Goal: Transaction & Acquisition: Subscribe to service/newsletter

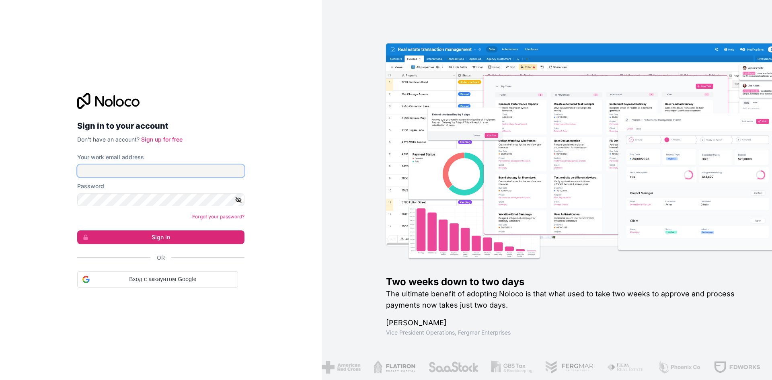
click at [205, 172] on input "Your work email address" at bounding box center [160, 171] width 167 height 13
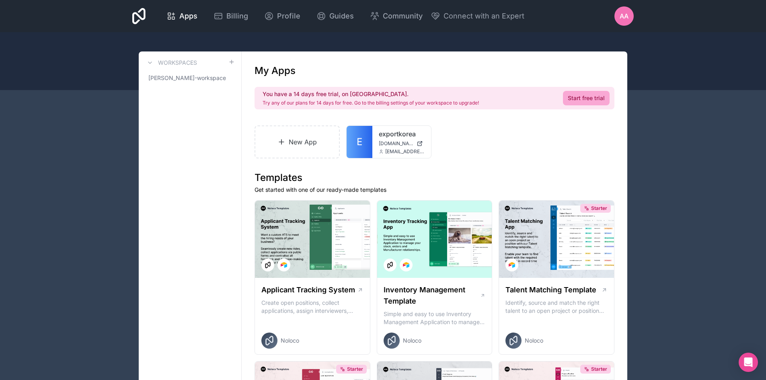
click at [288, 137] on link "New App" at bounding box center [297, 141] width 85 height 33
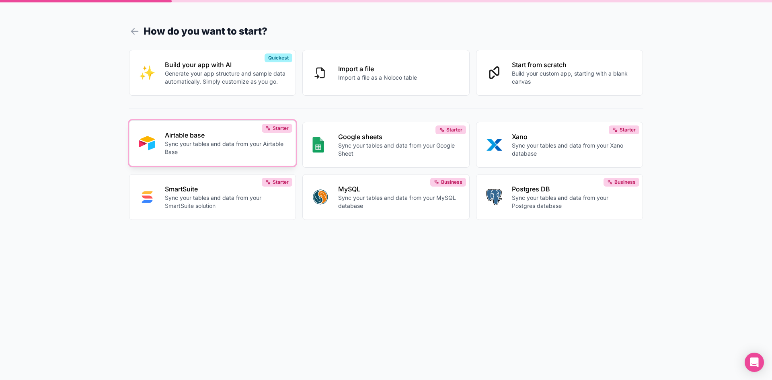
click at [240, 152] on p "Sync your tables and data from your Airtable Base" at bounding box center [225, 148] width 121 height 16
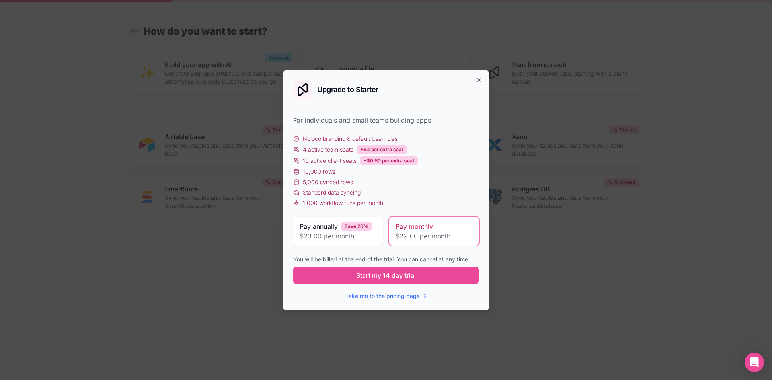
click at [474, 81] on div "Upgrade to Starter" at bounding box center [386, 89] width 186 height 19
click at [478, 82] on icon "button" at bounding box center [479, 80] width 6 height 6
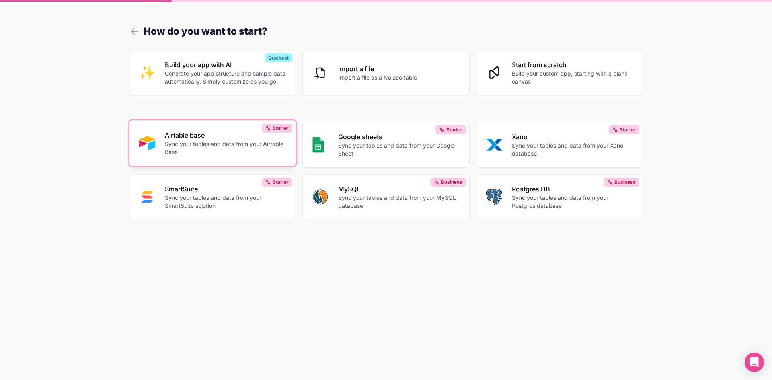
click at [221, 157] on button "Airtable base Sync your tables and data from your Airtable Base Starter" at bounding box center [212, 143] width 167 height 46
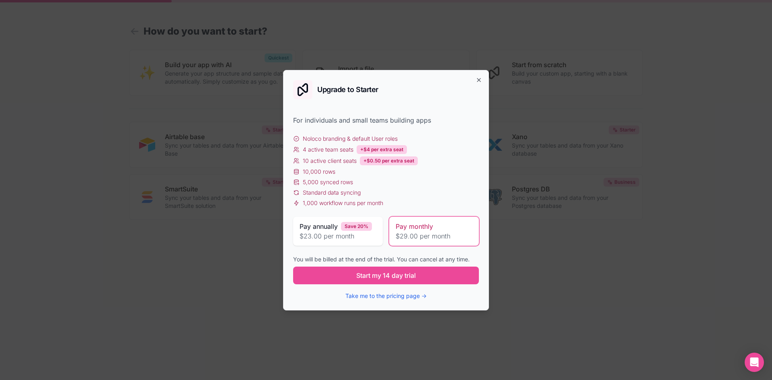
click at [400, 233] on span "$29.00 per month" at bounding box center [434, 236] width 77 height 10
drag, startPoint x: 302, startPoint y: 140, endPoint x: 398, endPoint y: 139, distance: 95.7
click at [398, 139] on div "Noloco branding & default User roles" at bounding box center [386, 139] width 186 height 8
drag, startPoint x: 302, startPoint y: 152, endPoint x: 352, endPoint y: 150, distance: 50.7
click at [352, 150] on div "4 active team seats" at bounding box center [323, 150] width 60 height 8
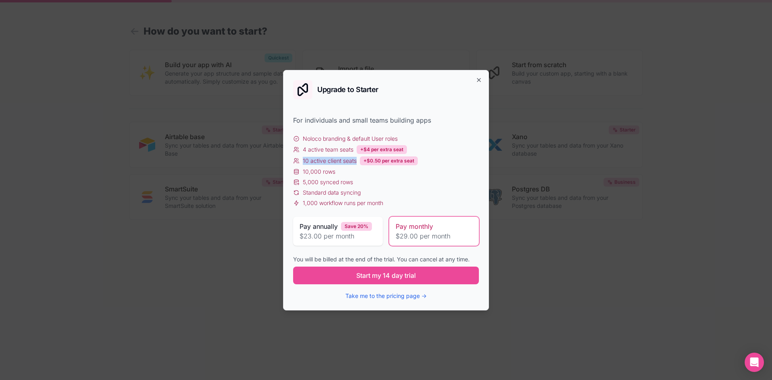
drag, startPoint x: 303, startPoint y: 161, endPoint x: 356, endPoint y: 159, distance: 52.3
click at [356, 159] on span "10 active client seats" at bounding box center [330, 161] width 54 height 8
drag, startPoint x: 312, startPoint y: 171, endPoint x: 329, endPoint y: 172, distance: 16.9
click at [322, 172] on span "10,000 rows" at bounding box center [319, 172] width 33 height 8
drag, startPoint x: 309, startPoint y: 181, endPoint x: 346, endPoint y: 182, distance: 37.0
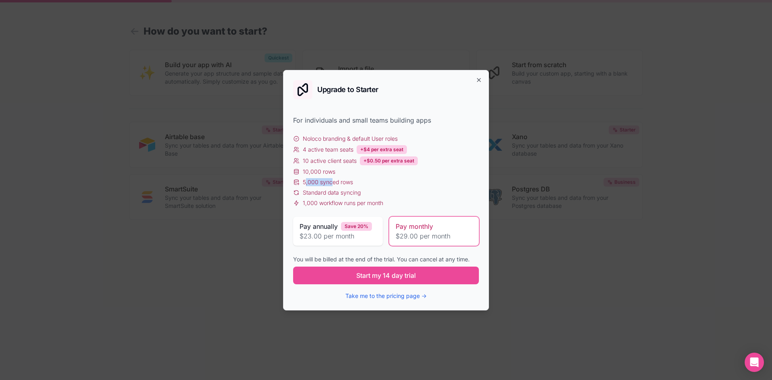
click at [337, 181] on span "5,000 synced rows" at bounding box center [328, 182] width 50 height 8
click at [332, 190] on span "Standard data syncing" at bounding box center [332, 193] width 58 height 8
drag, startPoint x: 333, startPoint y: 200, endPoint x: 354, endPoint y: 201, distance: 21.0
click at [338, 200] on span "1,000 workflow runs per month" at bounding box center [343, 203] width 80 height 8
click at [400, 205] on div "1,000 workflow runs per month" at bounding box center [386, 203] width 186 height 8
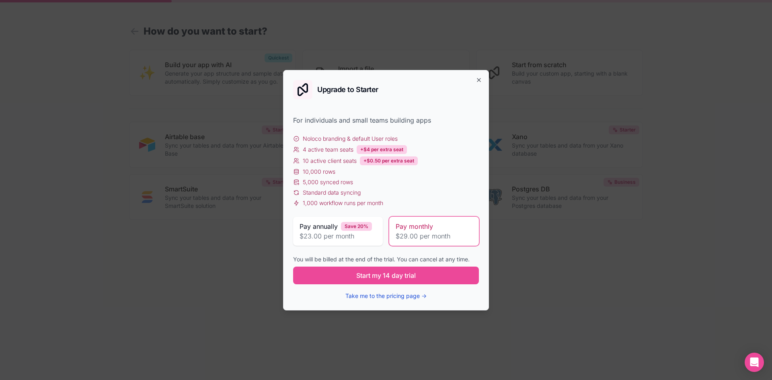
click at [402, 293] on button "Take me to the pricing page →" at bounding box center [386, 296] width 81 height 8
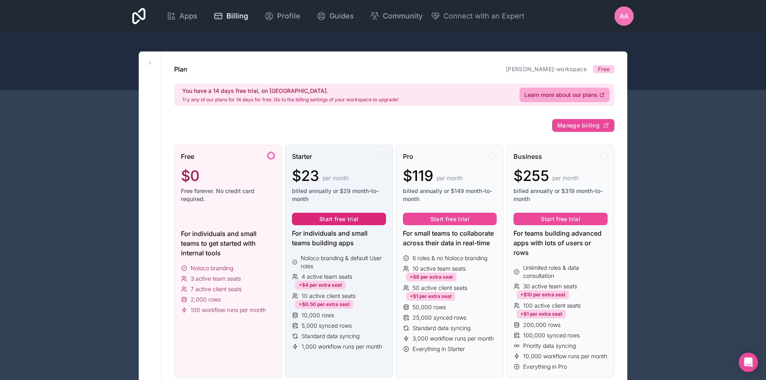
scroll to position [121, 0]
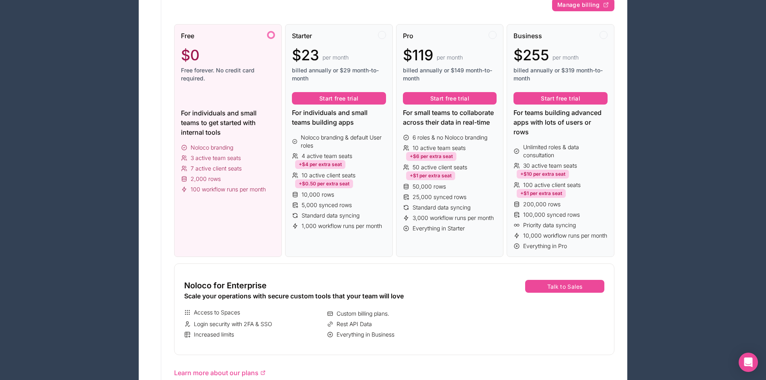
click at [243, 130] on div "For individuals and small teams to get started with internal tools" at bounding box center [228, 122] width 94 height 29
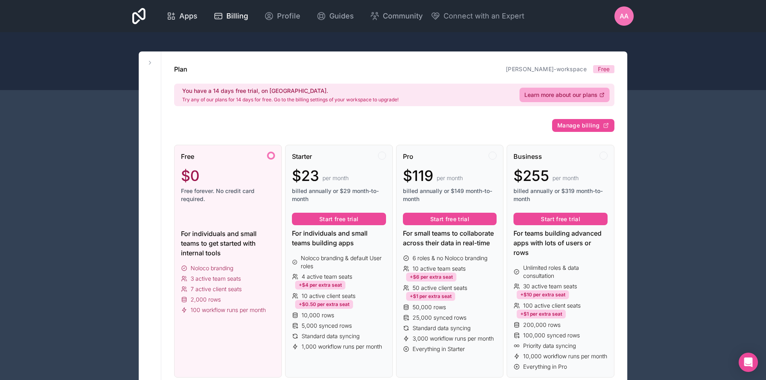
click at [182, 19] on span "Apps" at bounding box center [188, 15] width 18 height 11
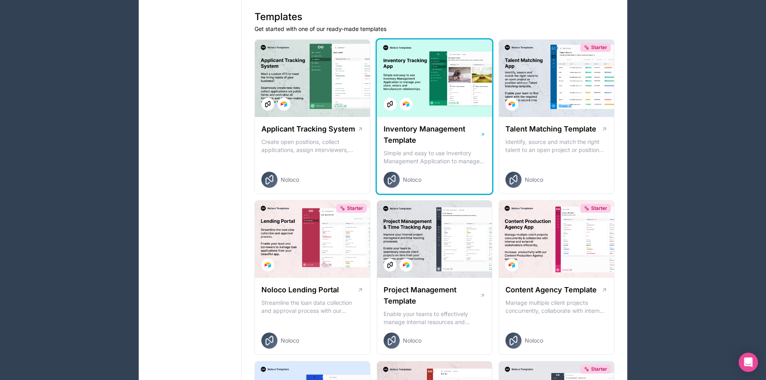
scroll to position [201, 0]
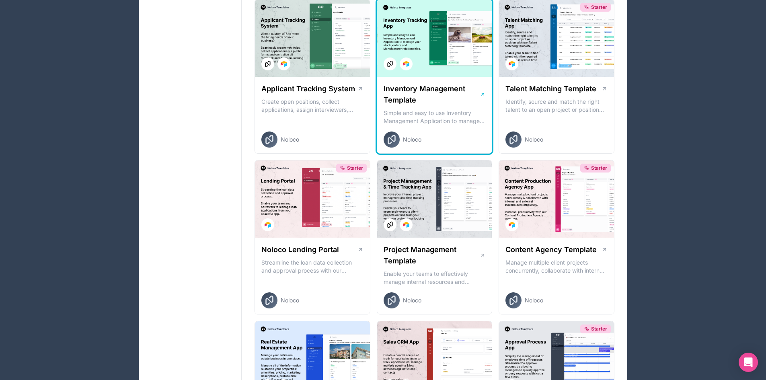
click at [430, 111] on p "Simple and easy to use Inventory Management Application to manage your stock, o…" at bounding box center [435, 117] width 102 height 16
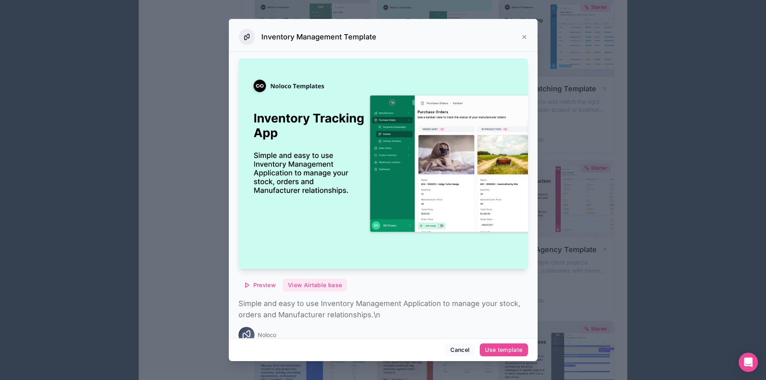
click at [309, 279] on button "View Airtable base" at bounding box center [315, 285] width 64 height 13
click at [268, 282] on span "Preview" at bounding box center [264, 285] width 23 height 7
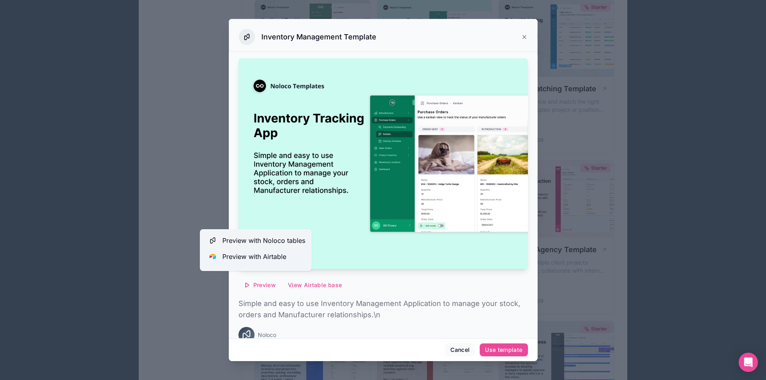
click at [279, 241] on span "Preview with Noloco tables" at bounding box center [263, 241] width 83 height 10
click at [272, 242] on span "Preview with Noloco tables" at bounding box center [263, 241] width 83 height 10
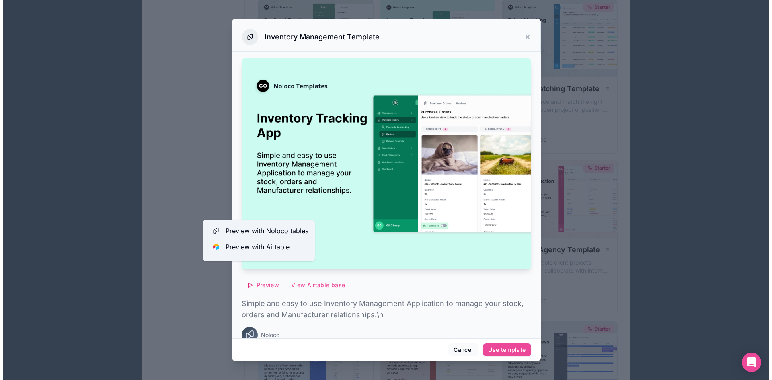
scroll to position [10, 0]
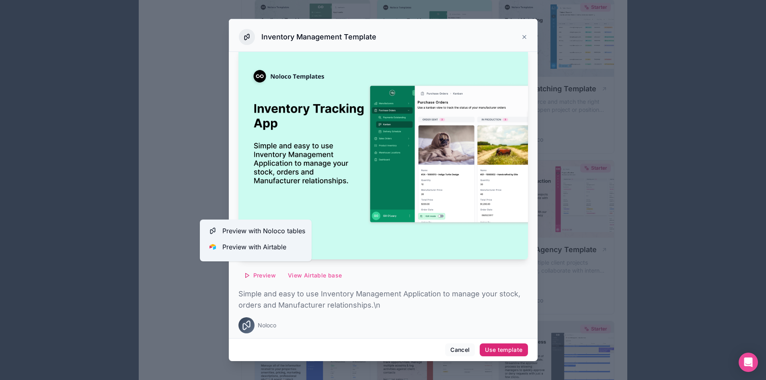
click at [504, 348] on div "Use template" at bounding box center [503, 349] width 37 height 7
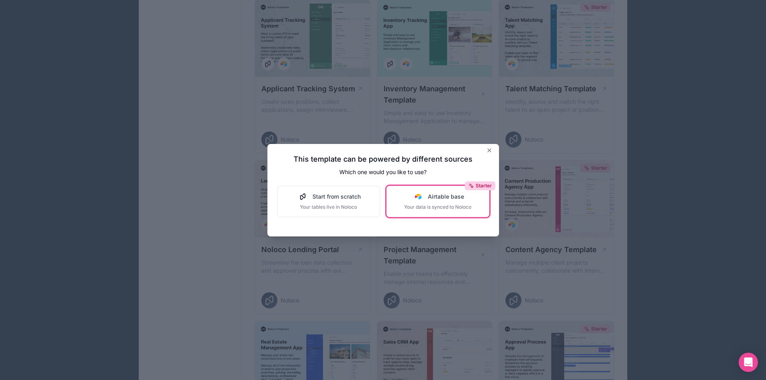
click at [446, 204] on span "Your data is synced to Noloco" at bounding box center [437, 207] width 67 height 6
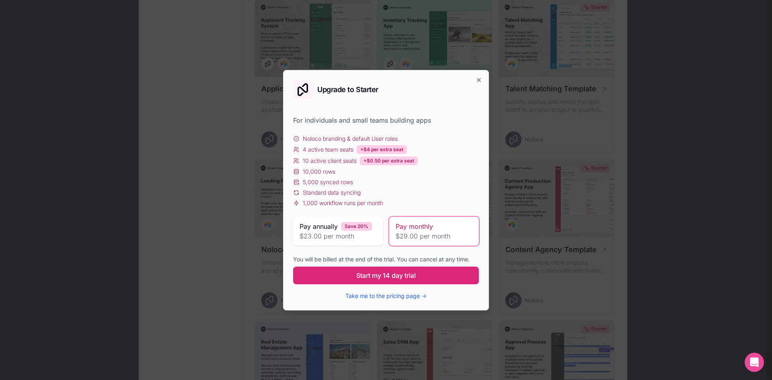
click at [424, 276] on button "Start my 14 day trial" at bounding box center [386, 276] width 186 height 18
